Goal: Check status: Check status

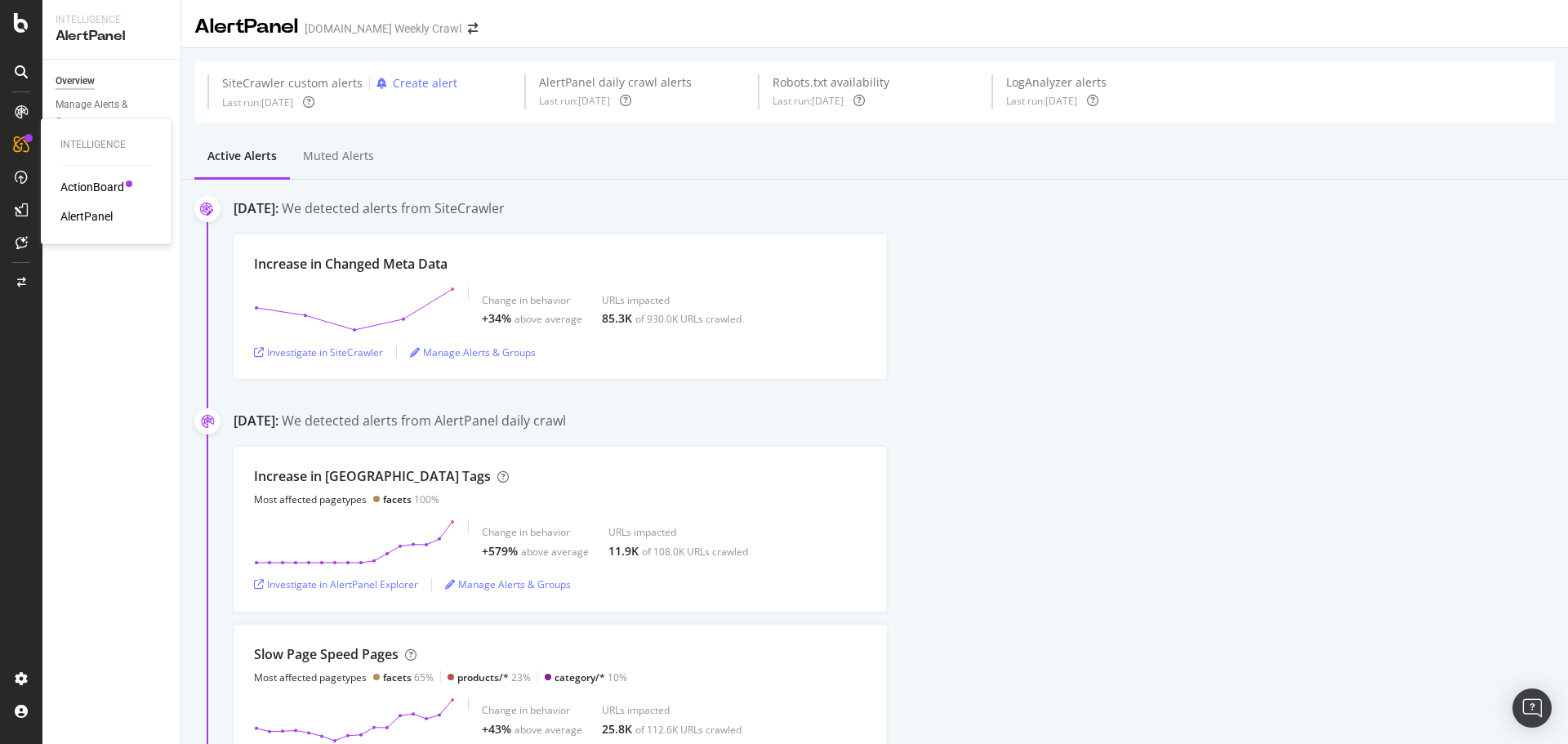
click at [89, 217] on div "AlertPanel" at bounding box center [87, 216] width 52 height 16
